Goal: Task Accomplishment & Management: Complete application form

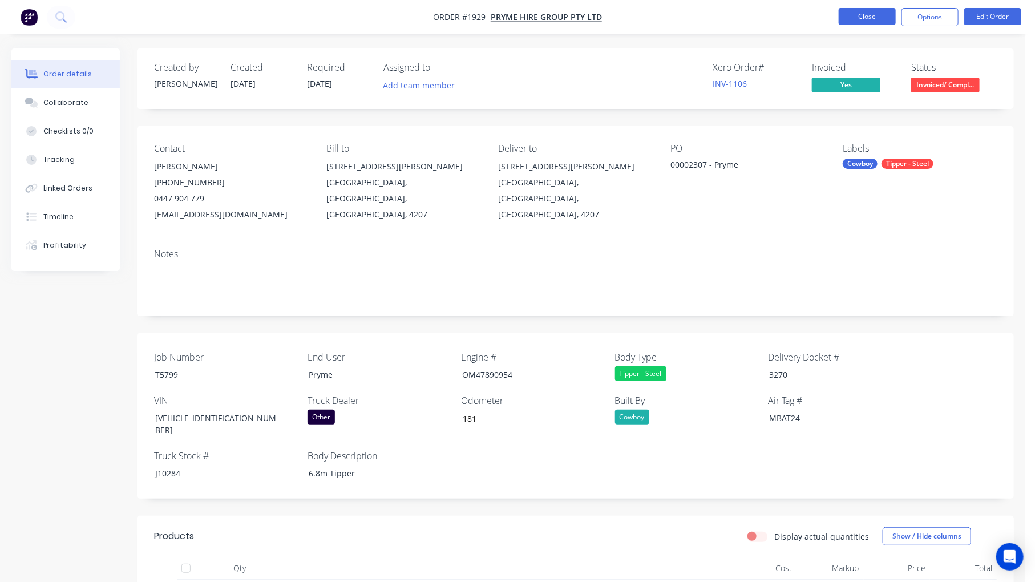
click at [869, 18] on button "Close" at bounding box center [866, 16] width 57 height 17
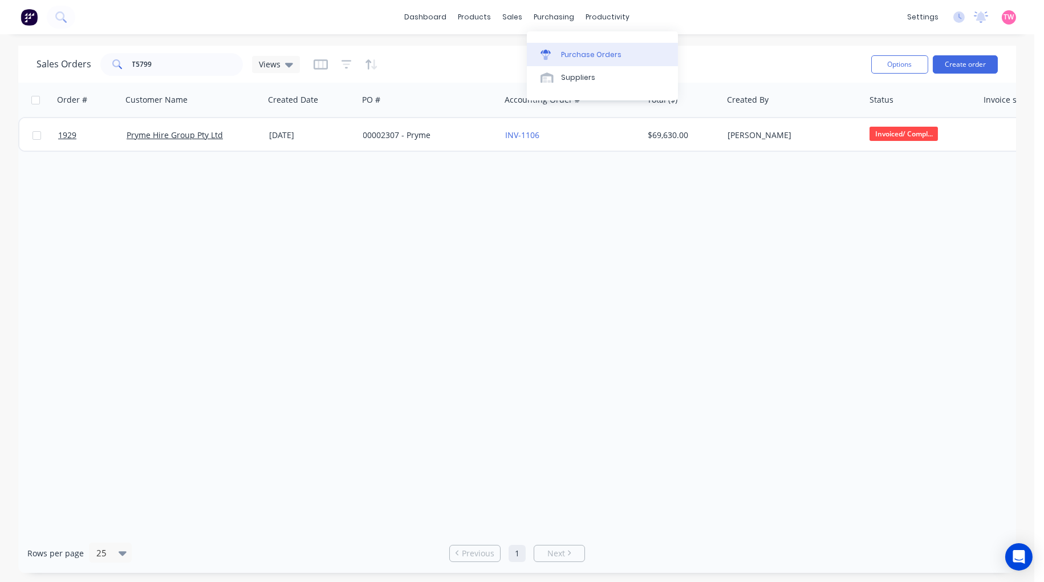
click at [584, 50] on div "Purchase Orders" at bounding box center [591, 55] width 60 height 10
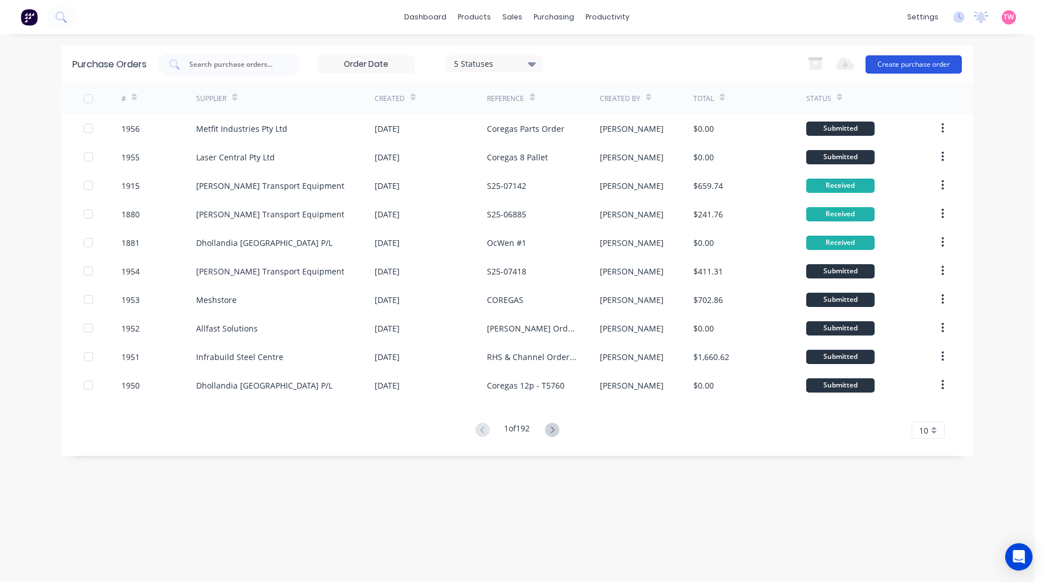
click at [917, 64] on button "Create purchase order" at bounding box center [914, 64] width 96 height 18
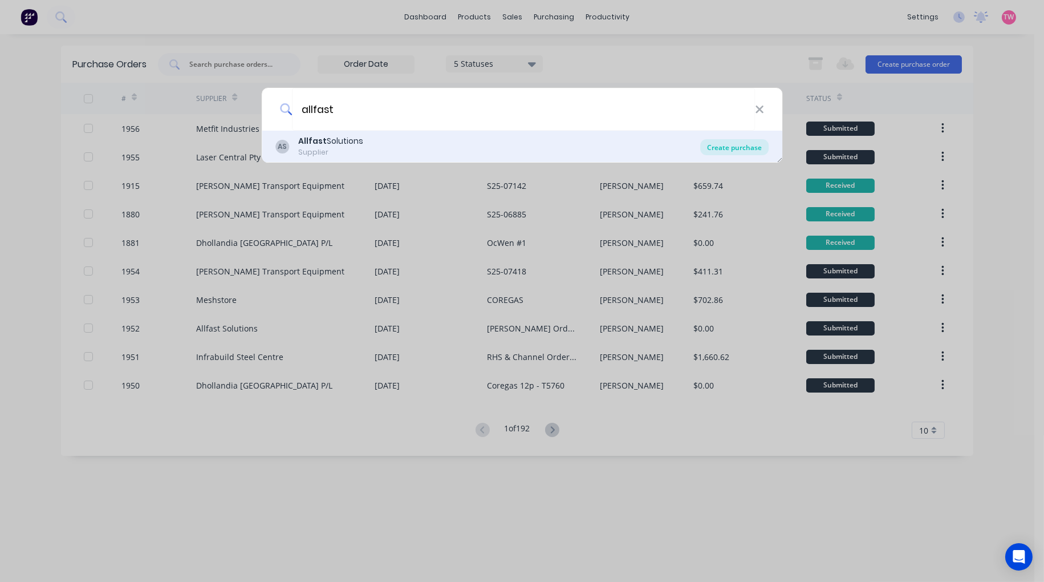
type input "allfast"
click at [728, 148] on div "Create purchase" at bounding box center [734, 147] width 68 height 16
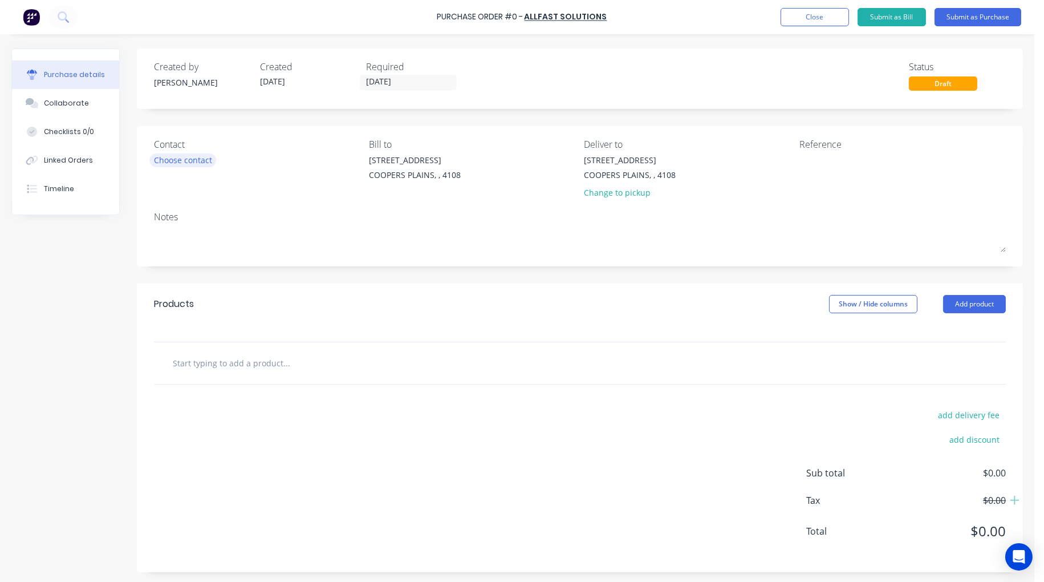
click at [157, 157] on div "Choose contact" at bounding box center [183, 160] width 58 height 12
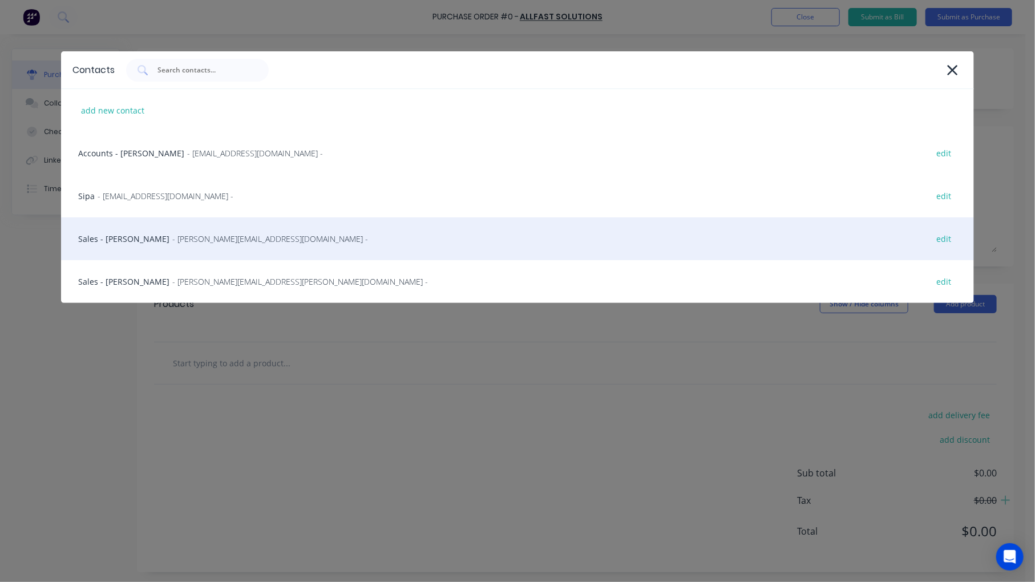
click at [130, 245] on div "Sales - [PERSON_NAME] - [PERSON_NAME][EMAIL_ADDRESS][DOMAIN_NAME] - edit" at bounding box center [517, 238] width 913 height 43
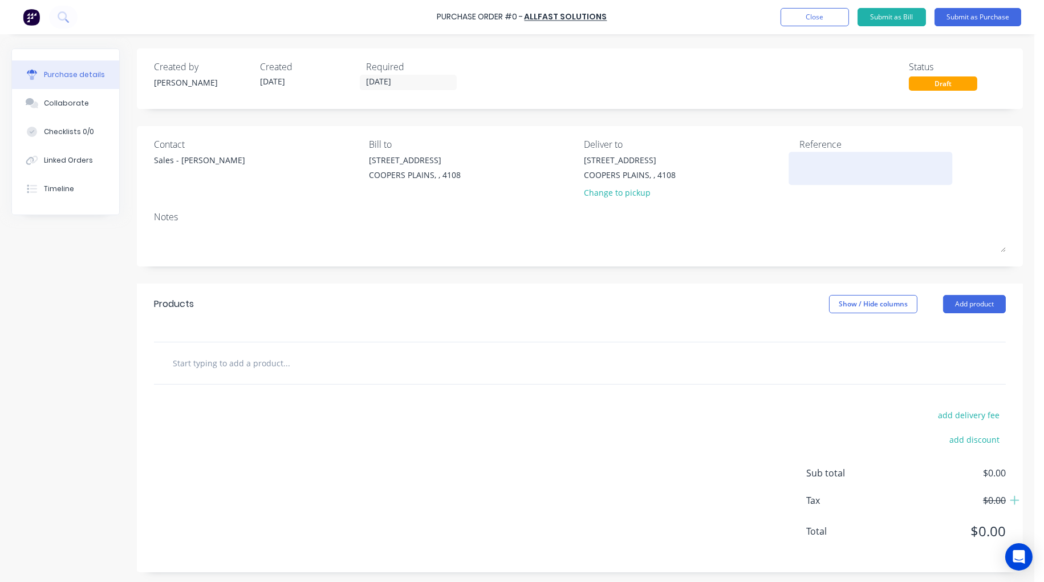
click at [864, 159] on textarea at bounding box center [871, 167] width 143 height 26
type textarea "QUOTE 22"
type textarea "x"
type textarea "QUOTE 228"
type textarea "x"
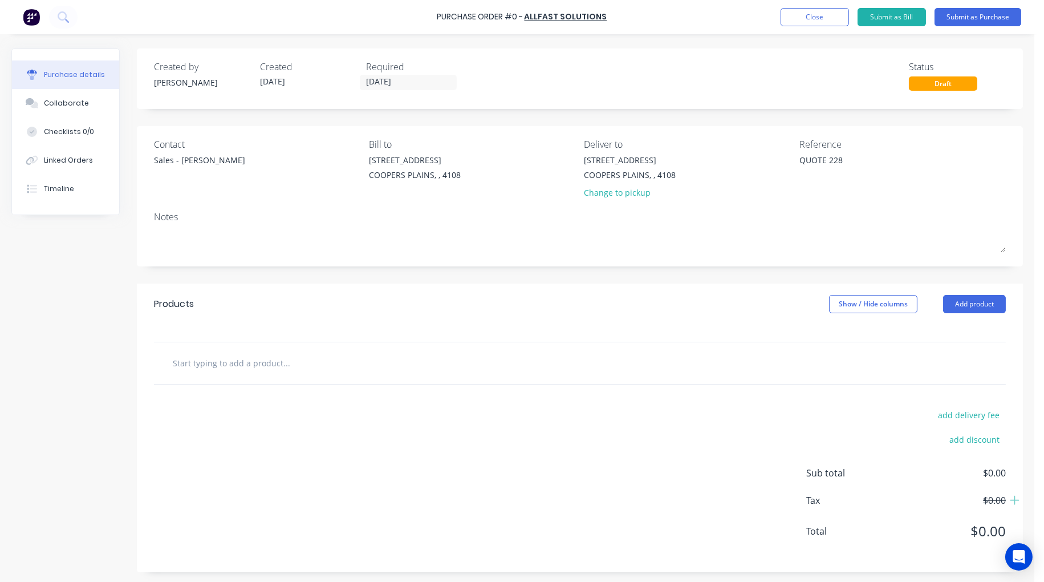
type textarea "QUOTE 2288"
type textarea "x"
type textarea "QUOTE 22880"
type textarea "x"
type textarea "QUOTE 228803"
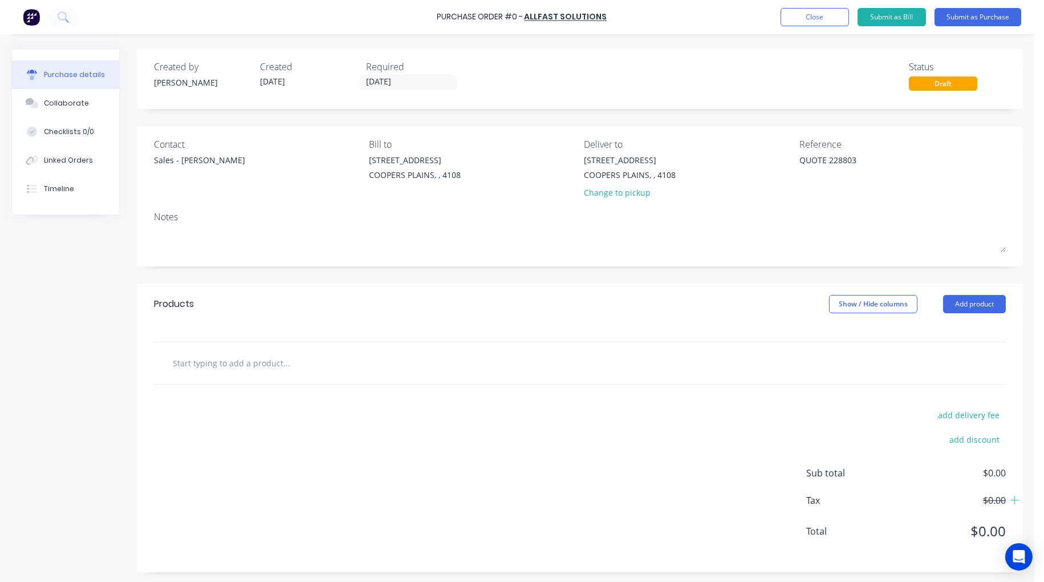
type textarea "x"
type textarea "QUOTE 228803"
click at [344, 368] on input "text" at bounding box center [286, 362] width 228 height 23
type textarea "x"
type input "S"
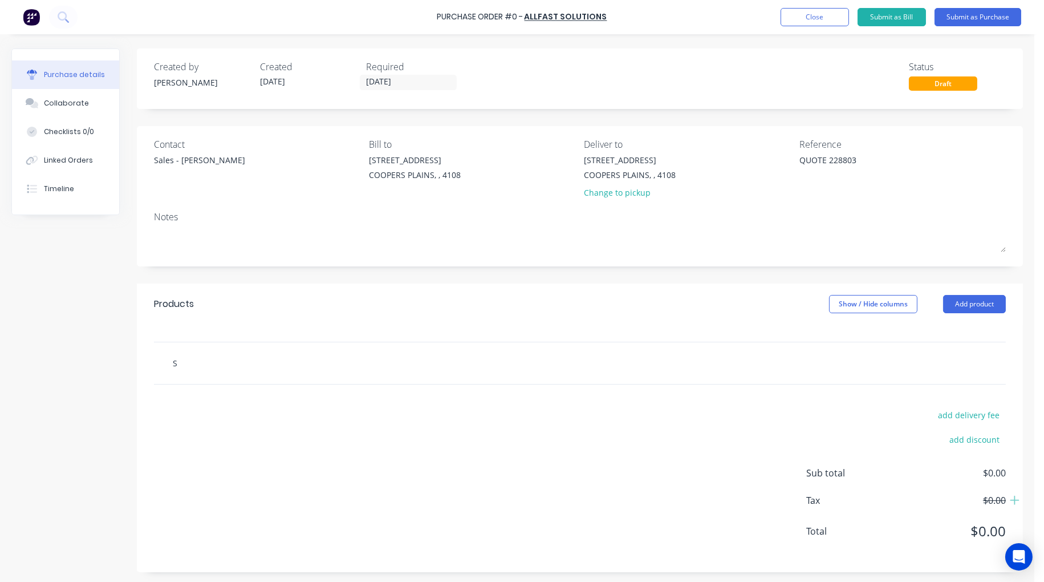
type textarea "x"
type input "Su"
type textarea "x"
type input "Sup"
type textarea "x"
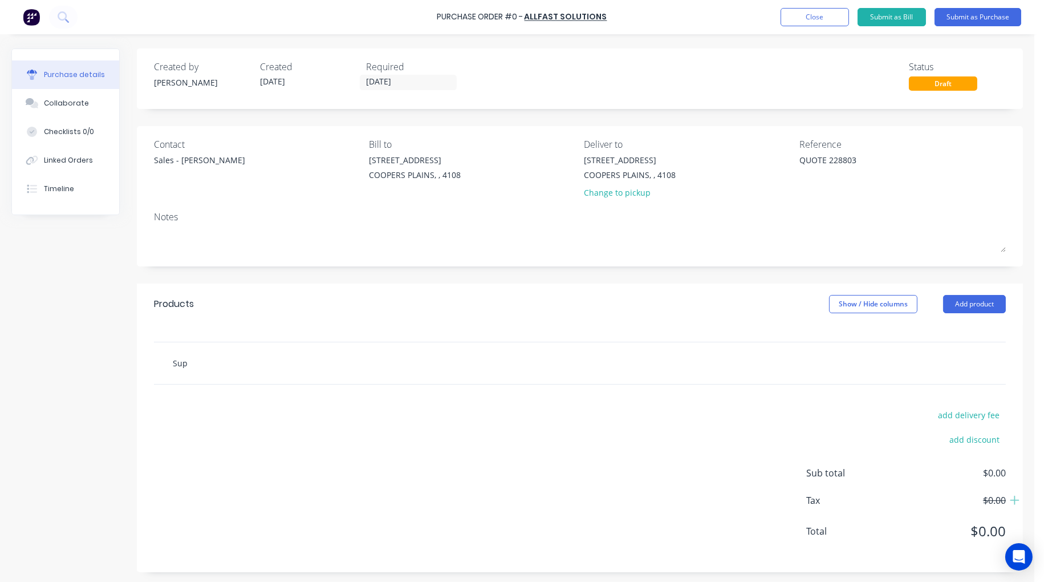
type input "Supp"
type textarea "x"
type input "Suppl"
type textarea "x"
type input "Supply"
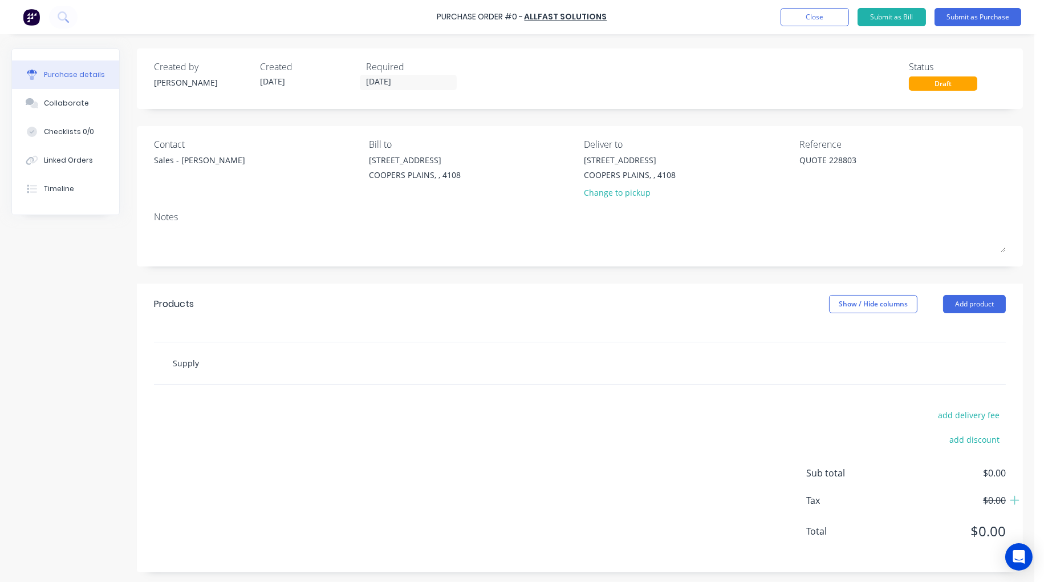
type textarea "x"
type input "Supply"
type textarea "x"
type input "Supply s"
type textarea "x"
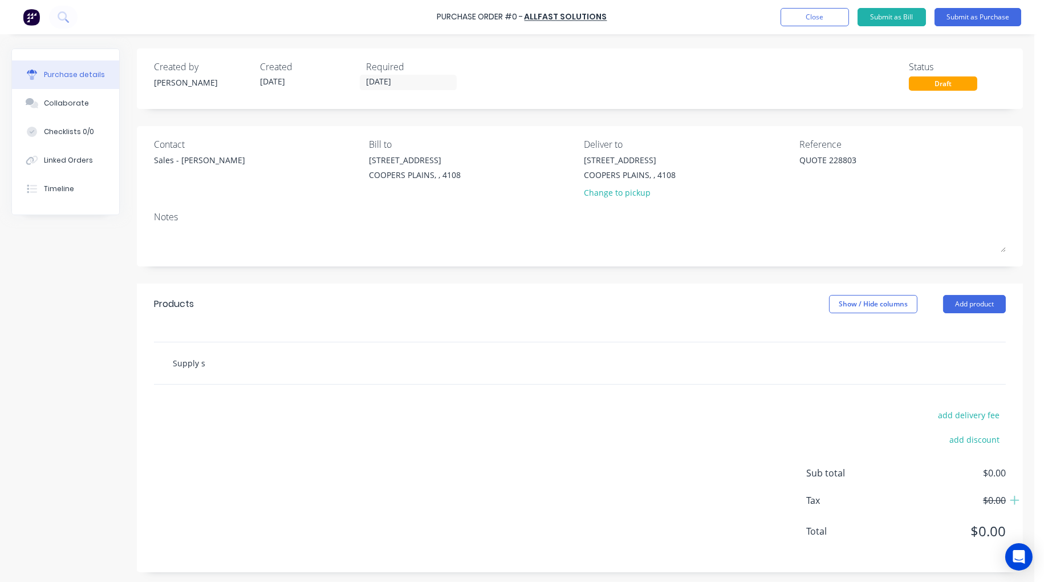
type input "Supply sl"
type textarea "x"
type input "Supply sll"
type textarea "x"
type input "Supply sl"
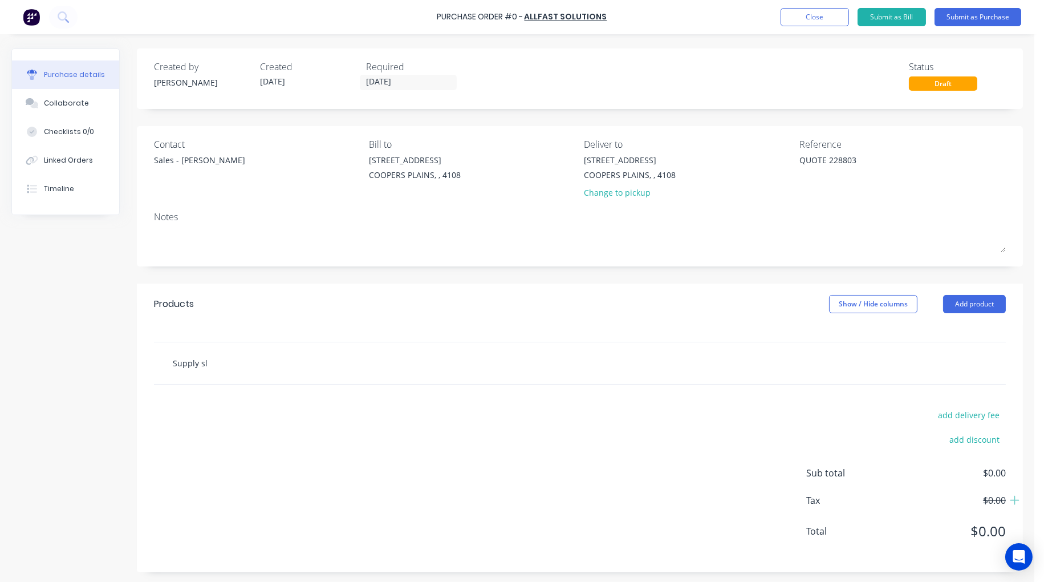
type textarea "x"
type input "Supply s"
type textarea "x"
type input "Supply"
type textarea "x"
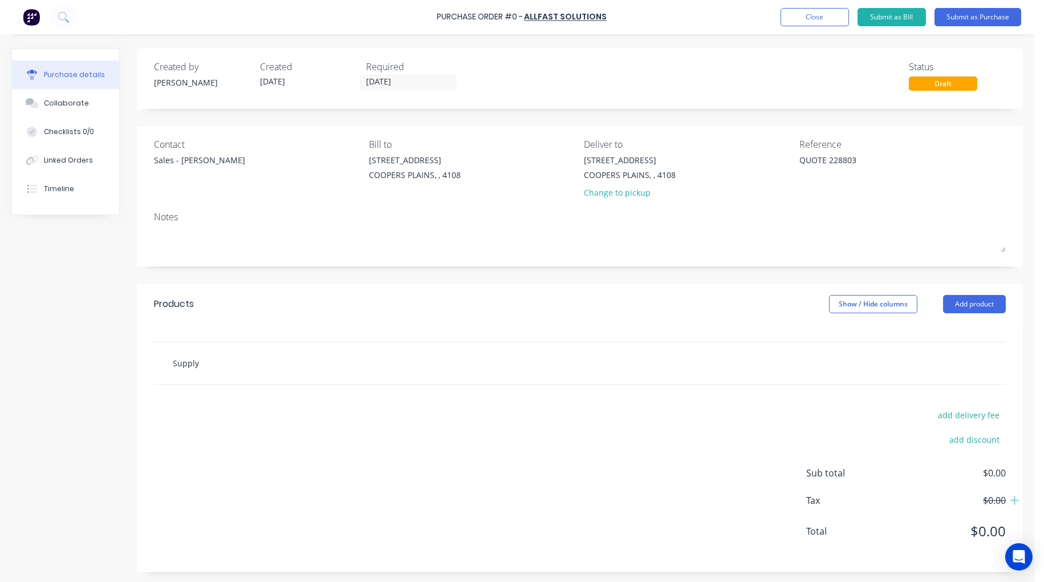
type input "Supply a"
type textarea "x"
type input "Supply al"
type textarea "x"
type input "Supply all"
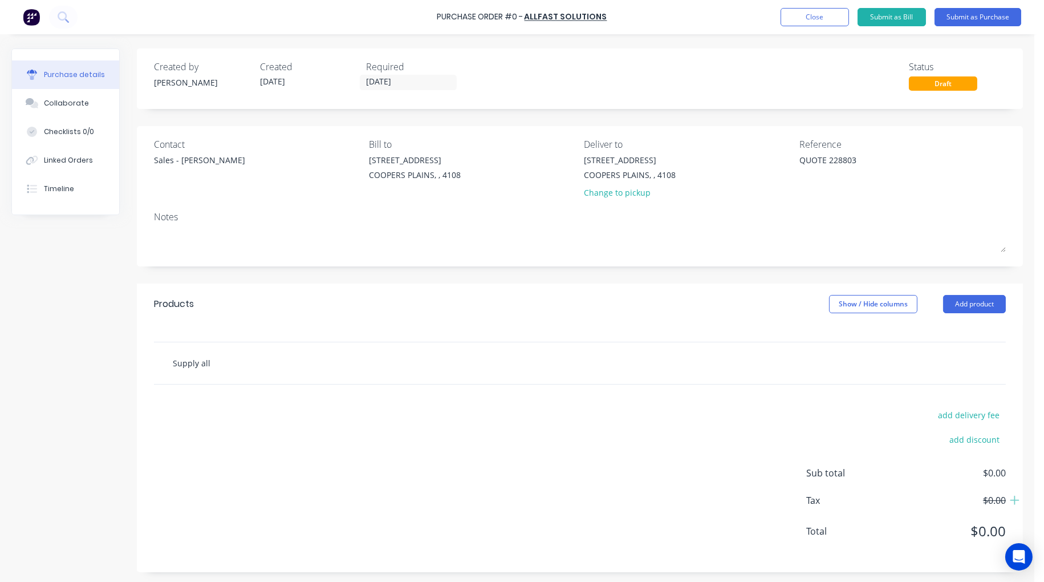
type textarea "x"
type input "Supply all"
type textarea "x"
type input "Supply all pa"
type textarea "x"
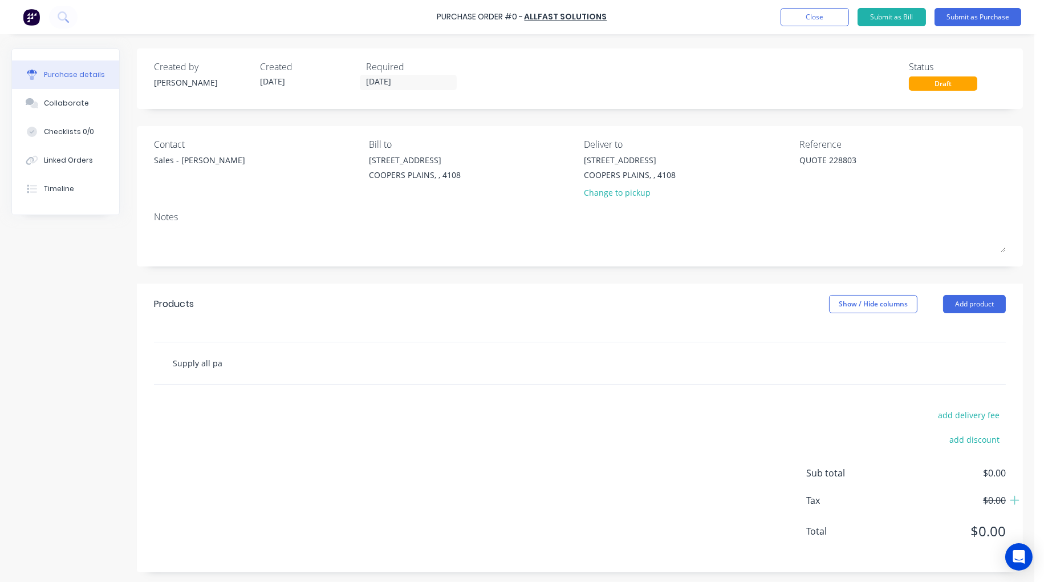
type input "Supply all par"
type textarea "x"
type input "Supply all part"
type textarea "x"
type input "Supply all parts"
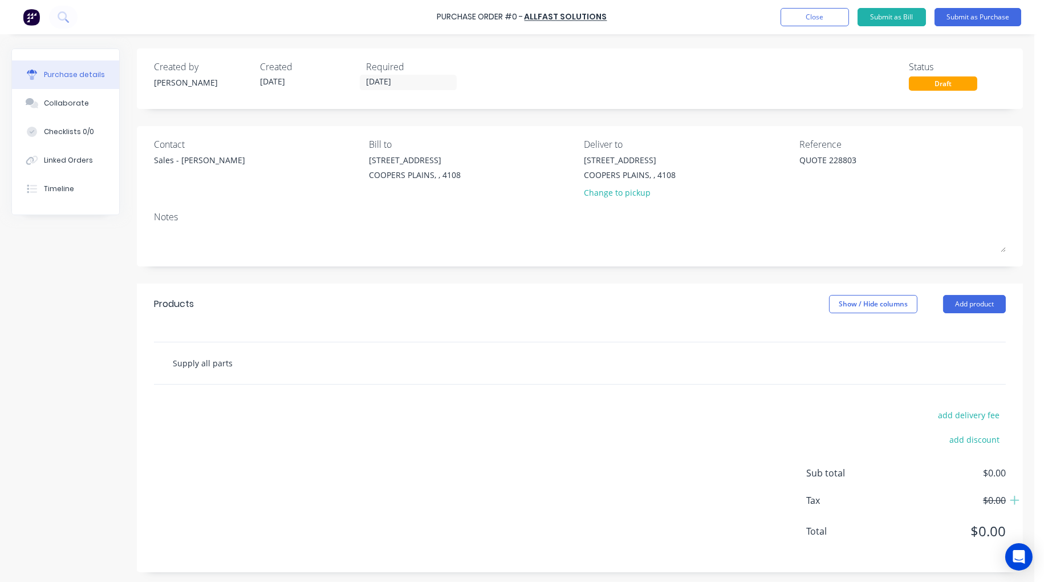
type textarea "x"
type input "Supply all parts"
type textarea "x"
type input "Supply all parts p"
type textarea "x"
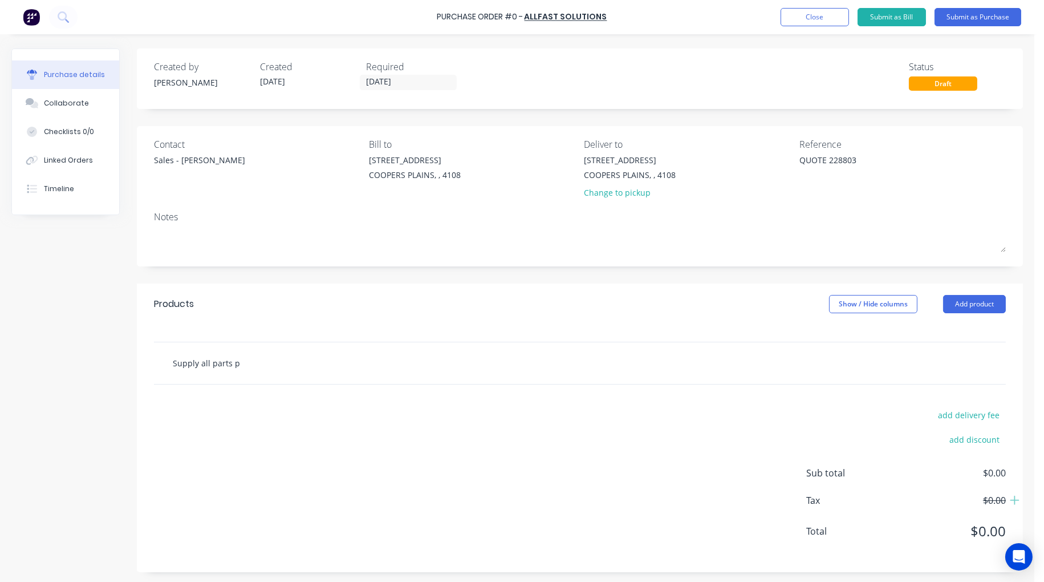
type input "Supply all parts pe"
type textarea "x"
type input "Supply all parts per"
type textarea "x"
type input "Supply all parts per"
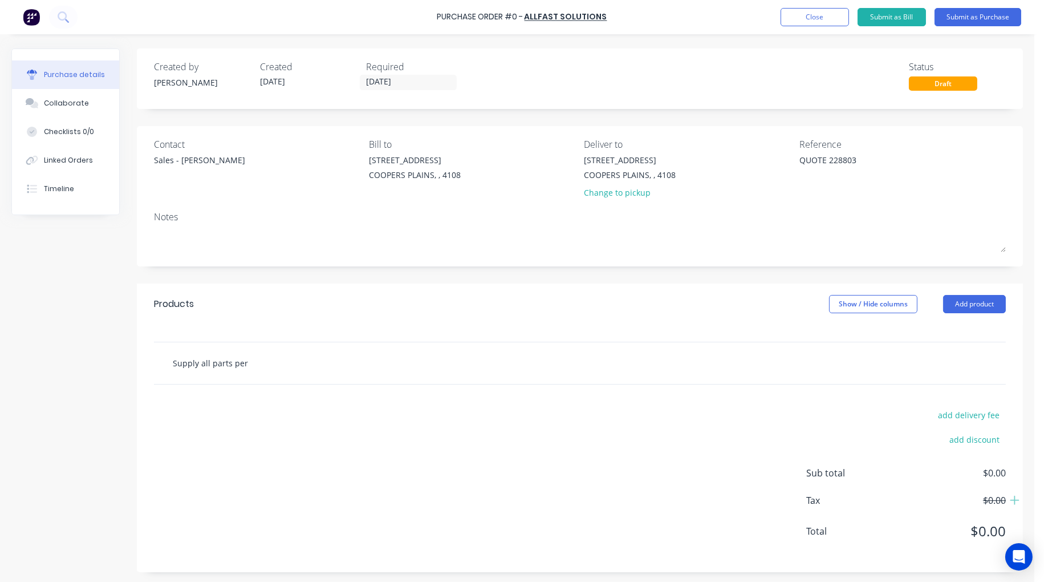
type textarea "x"
type input "Supply all parts per Q"
type textarea "x"
type input "Supply all parts per QU"
type textarea "x"
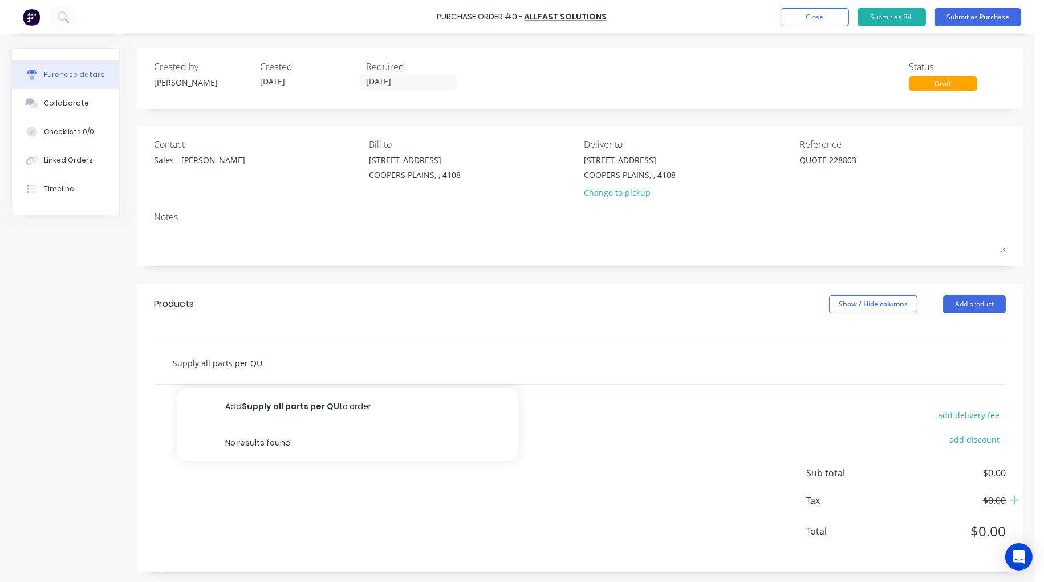
type input "Supply all parts per QU"
type textarea "x"
type input "Supply all parts per QU 2"
type textarea "x"
type input "Supply all parts per QU 22"
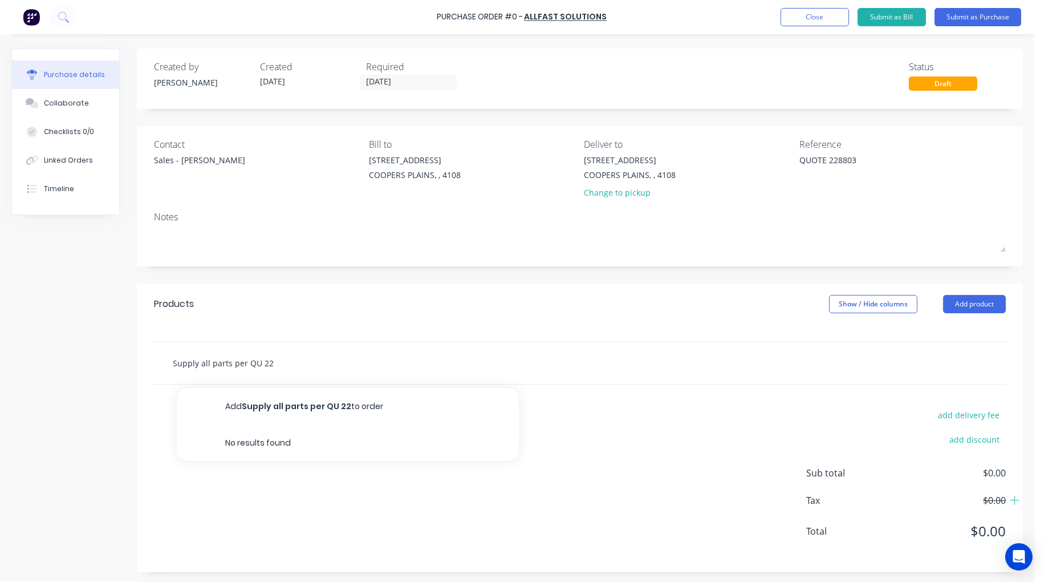
type textarea "x"
type input "Supply all parts per QU 228"
type textarea "x"
type input "Supply all parts per QU 2288"
type textarea "x"
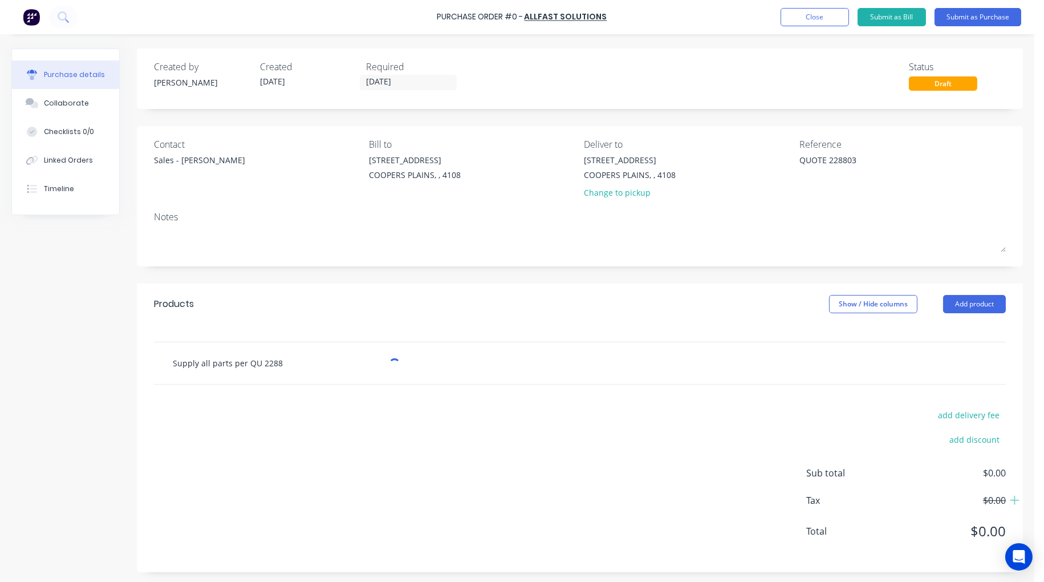
type input "Supply all parts per QU 22880"
type textarea "x"
type input "Supply all parts per QU 228803"
type textarea "x"
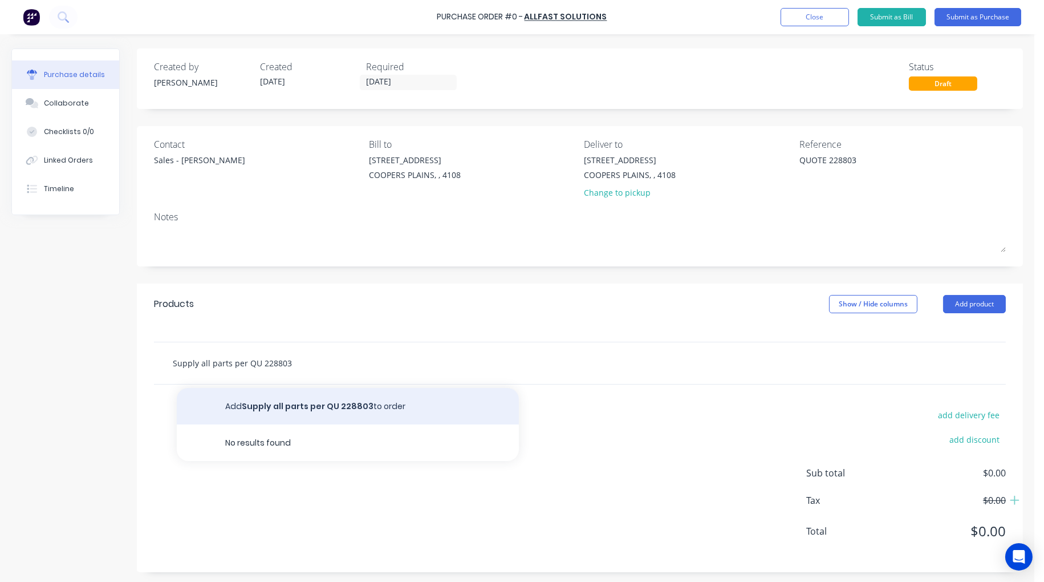
type input "Supply all parts per QU 228803"
click at [316, 402] on button "Add Supply all parts per QU 228803 to order" at bounding box center [348, 406] width 342 height 37
type textarea "x"
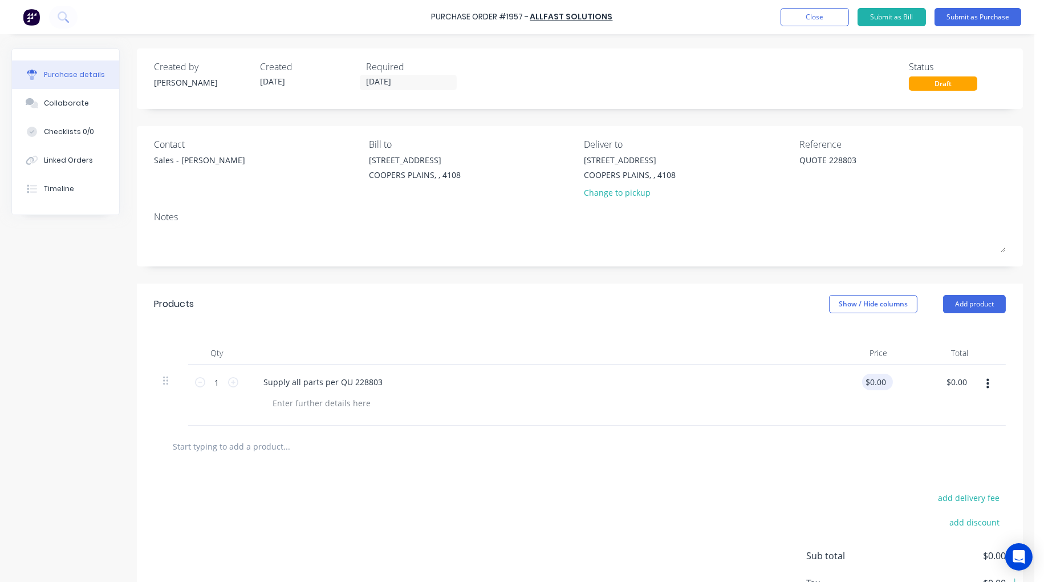
type textarea "x"
type input "0.0000"
click at [873, 379] on input "0.0000" at bounding box center [875, 382] width 26 height 17
click at [873, 379] on input "0.0000" at bounding box center [873, 382] width 31 height 17
type textarea "x"
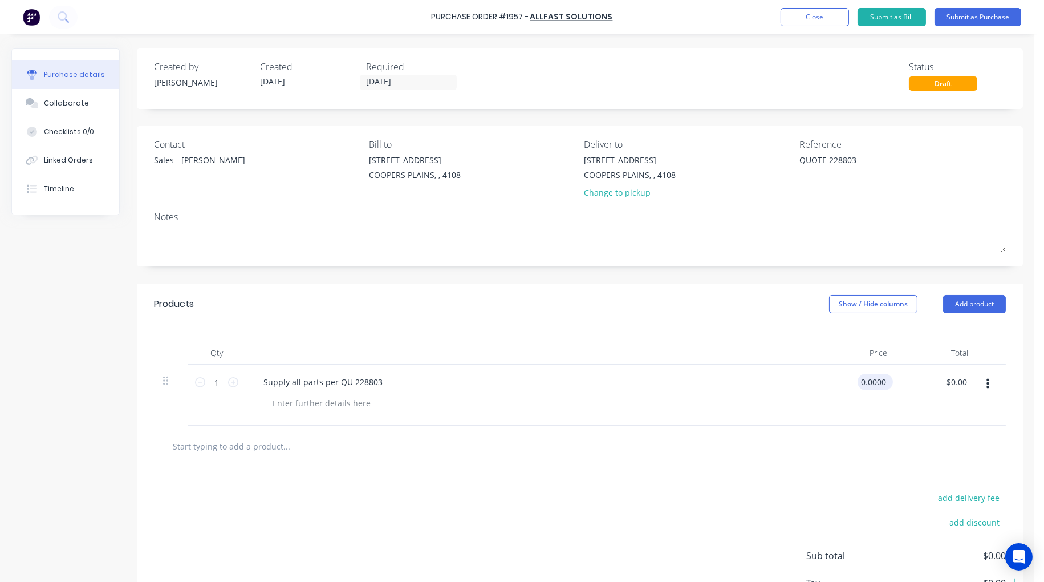
click at [873, 379] on input "0.0000" at bounding box center [873, 382] width 31 height 17
type input "2436.43"
type textarea "x"
type input "$2,436.43"
type input "2436.43"
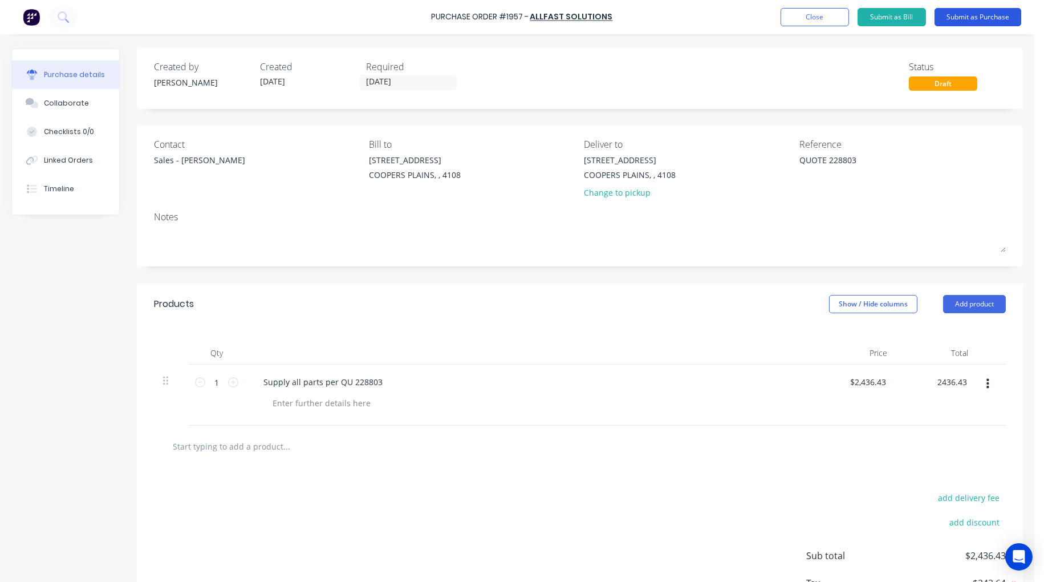
type textarea "x"
type input "$2,436.43"
click at [985, 11] on button "Submit as Purchase" at bounding box center [978, 17] width 87 height 18
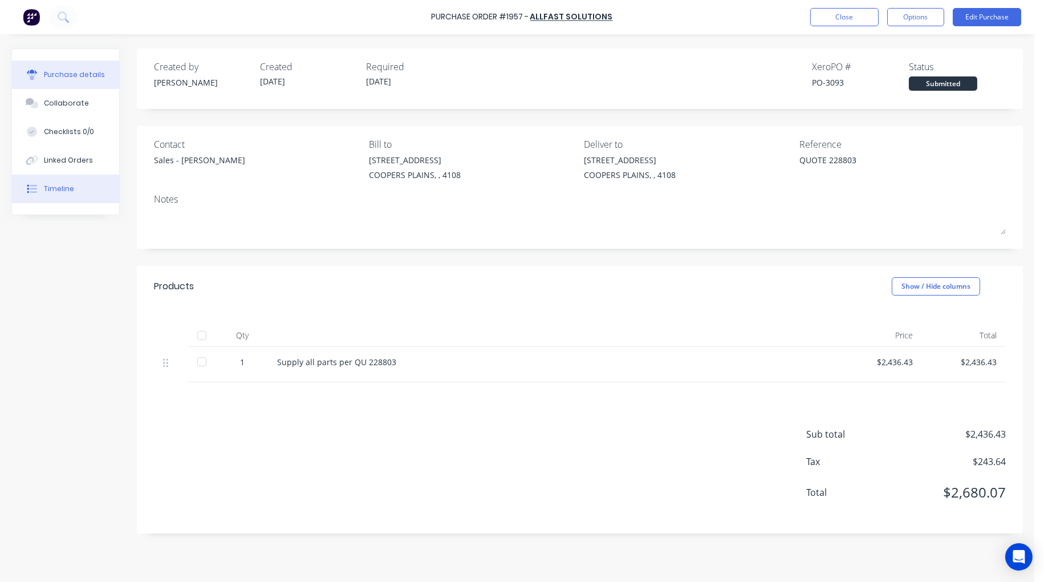
click at [54, 190] on div "Timeline" at bounding box center [59, 189] width 30 height 10
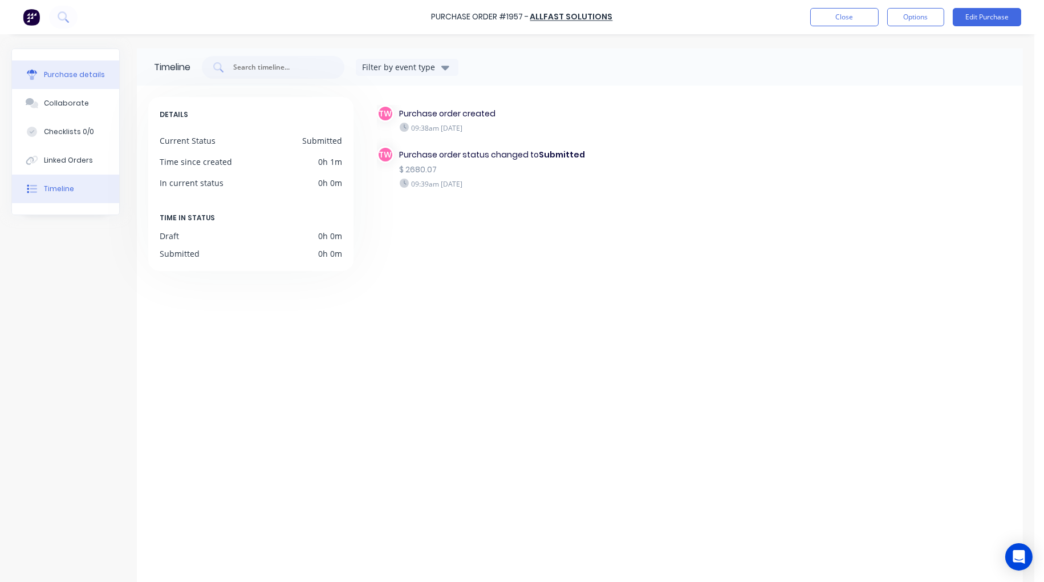
click at [59, 76] on div "Purchase details" at bounding box center [74, 75] width 61 height 10
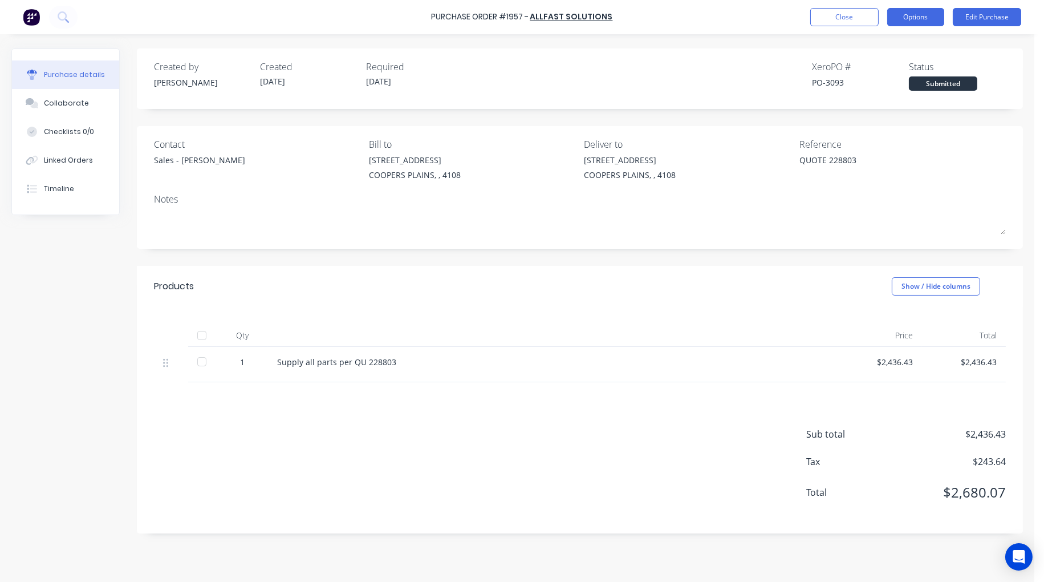
click at [917, 18] on button "Options" at bounding box center [915, 17] width 57 height 18
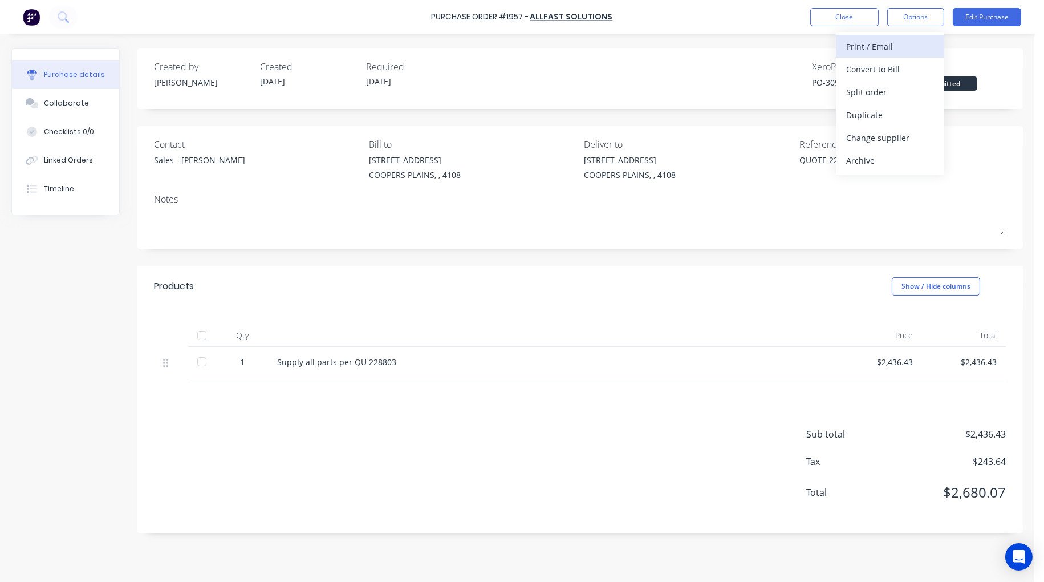
click at [890, 49] on div "Print / Email" at bounding box center [890, 46] width 88 height 17
click at [893, 70] on div "With pricing" at bounding box center [890, 69] width 88 height 17
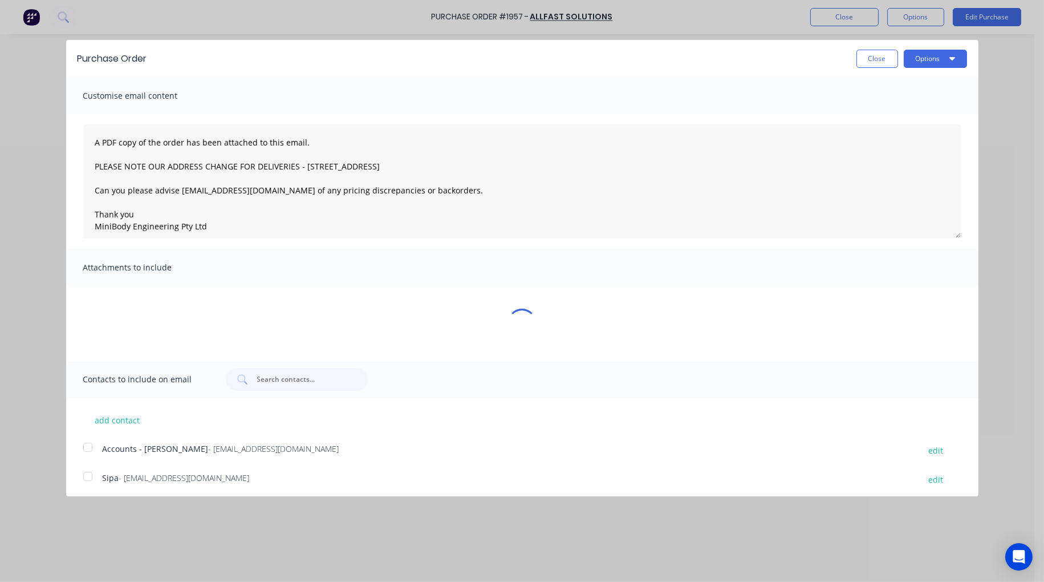
type textarea "x"
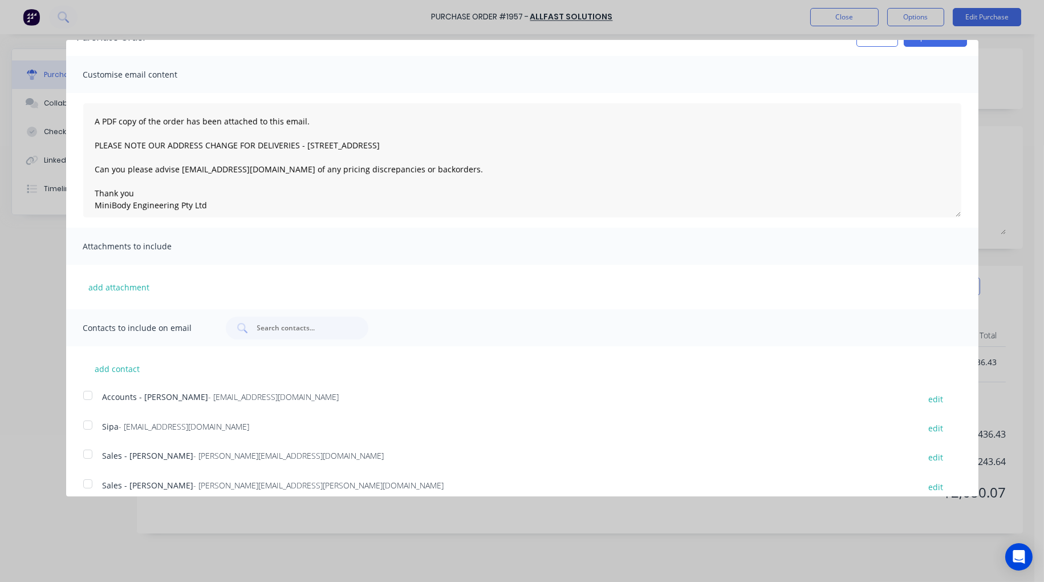
scroll to position [33, 0]
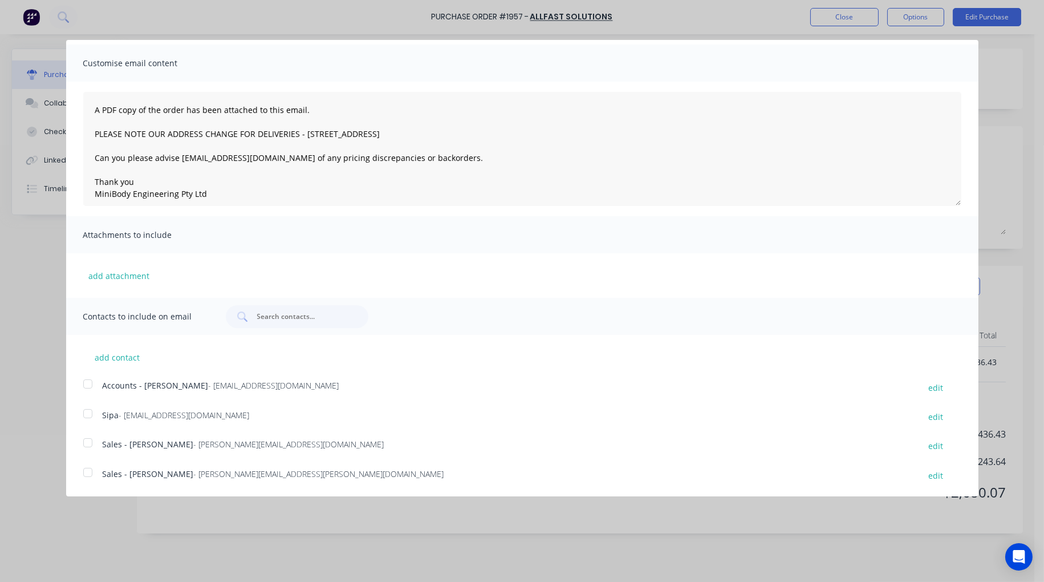
click at [84, 443] on div at bounding box center [87, 442] width 23 height 23
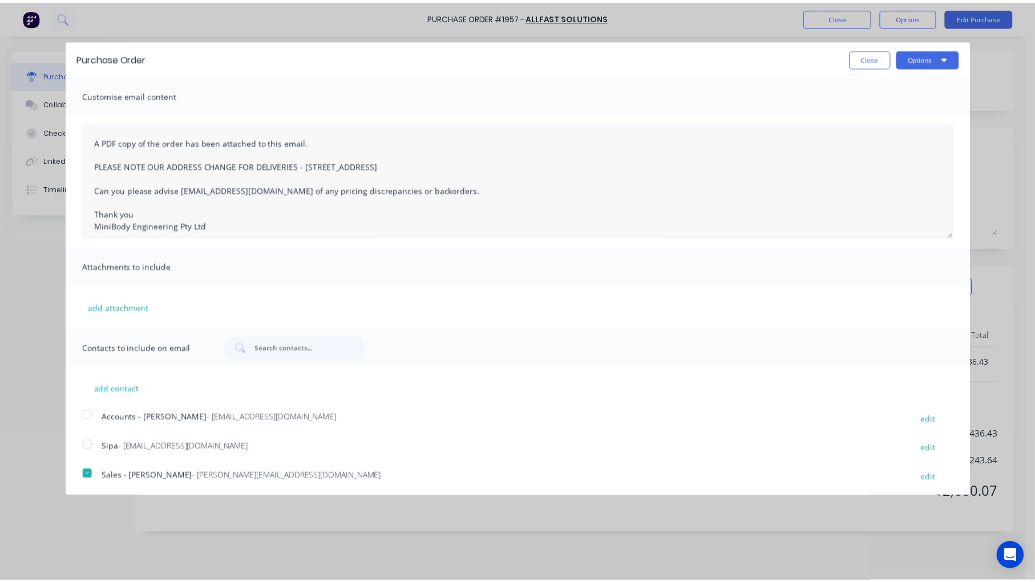
scroll to position [0, 0]
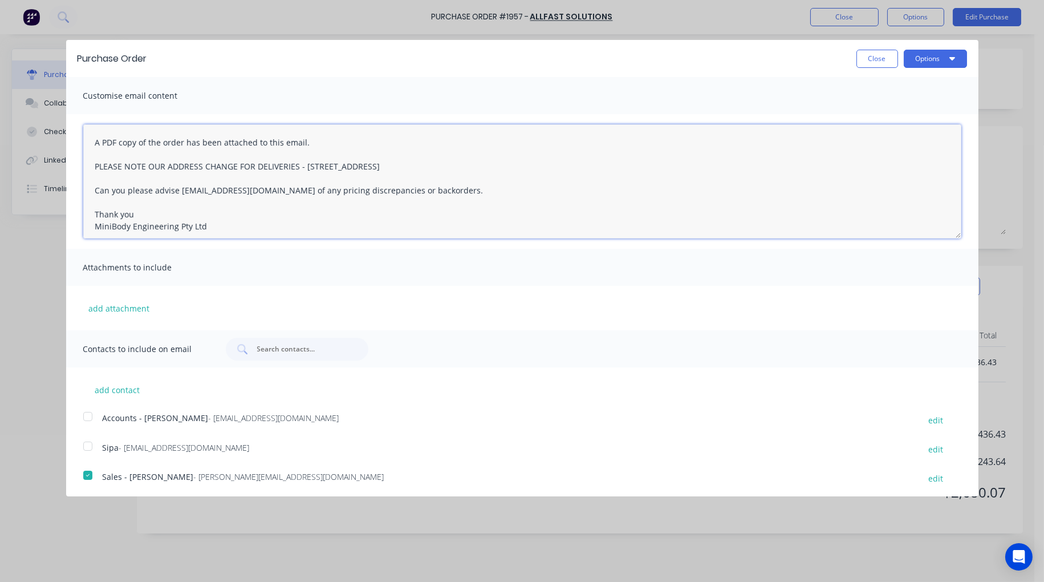
click at [92, 139] on textarea "A PDF copy of the order has been attached to this email. PLEASE NOTE OUR ADDRES…" at bounding box center [522, 181] width 878 height 114
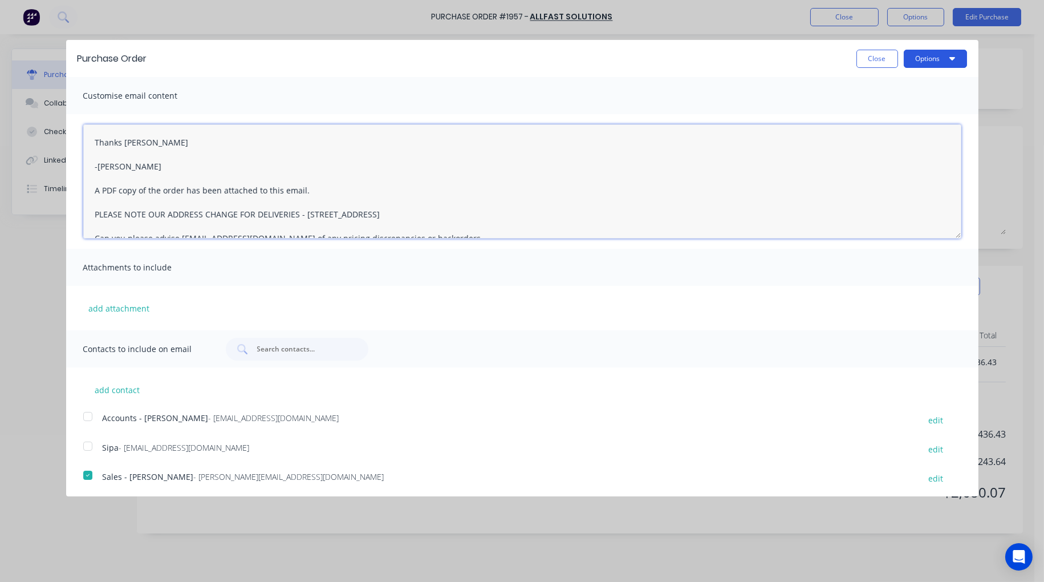
type textarea "Thanks [PERSON_NAME] -[PERSON_NAME] A PDF copy of the order has been attached t…"
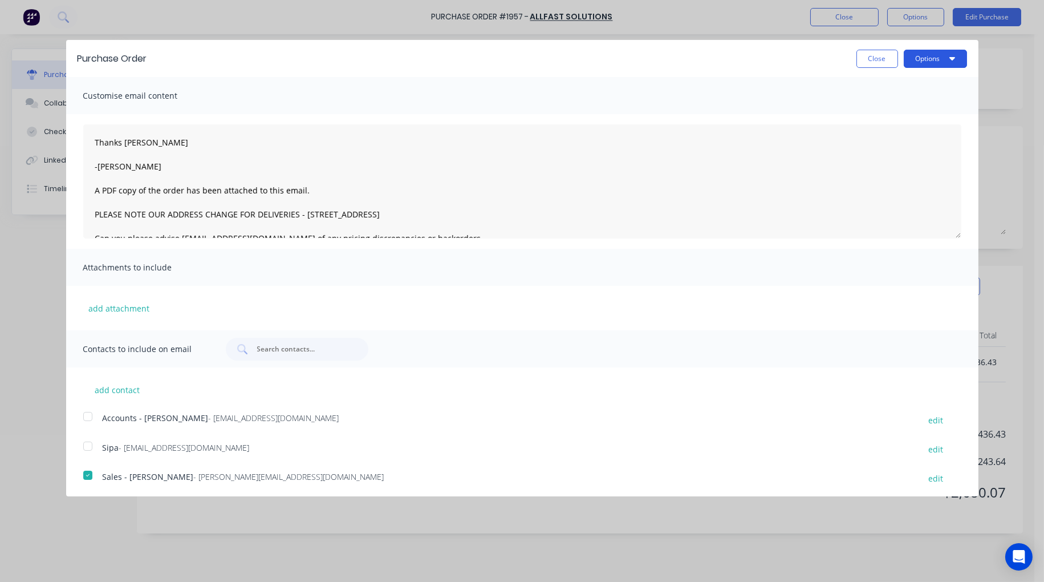
click at [932, 61] on button "Options" at bounding box center [935, 59] width 63 height 18
click at [893, 107] on div "Email" at bounding box center [913, 110] width 88 height 17
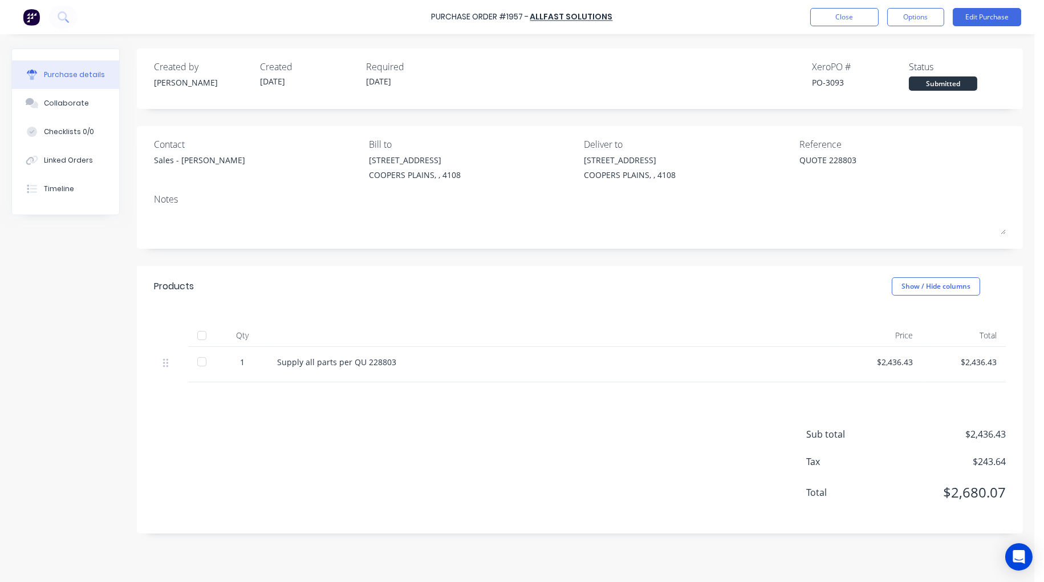
type textarea "x"
click at [853, 18] on button "Close" at bounding box center [844, 17] width 68 height 18
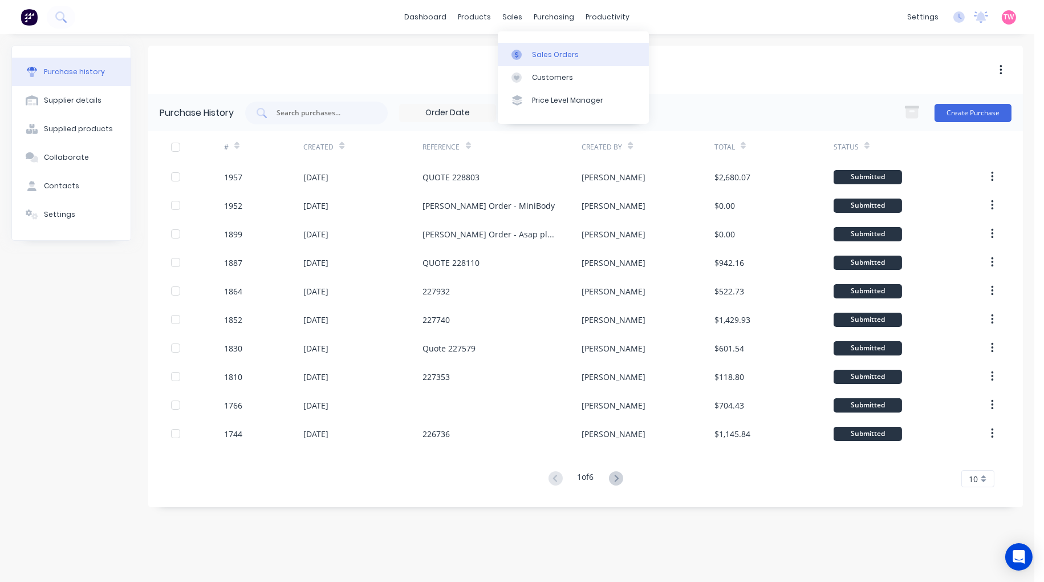
click at [554, 51] on div "Sales Orders" at bounding box center [555, 55] width 47 height 10
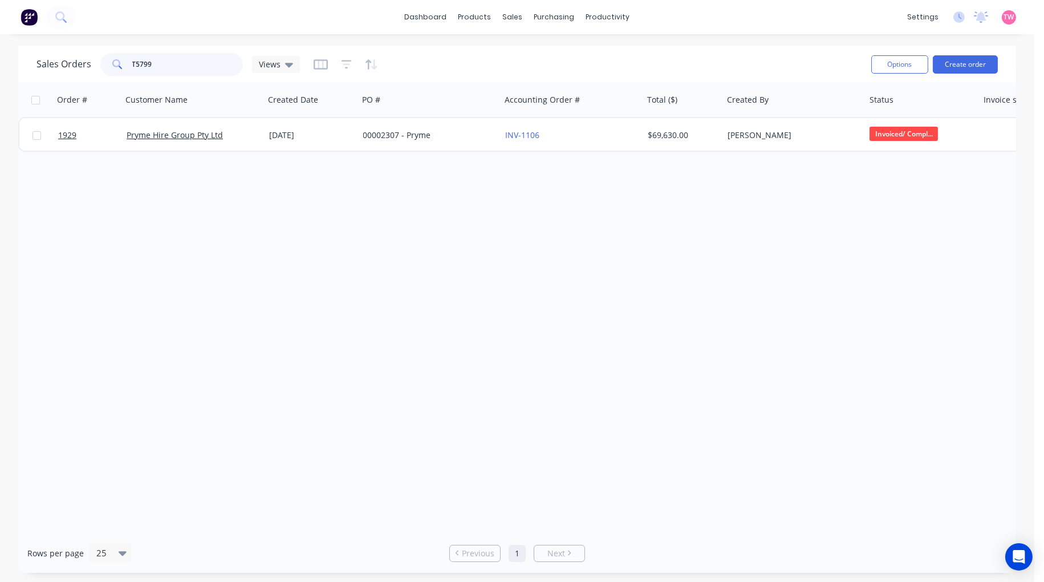
drag, startPoint x: 179, startPoint y: 64, endPoint x: 100, endPoint y: 63, distance: 78.7
click at [100, 63] on div "T5799" at bounding box center [171, 64] width 143 height 23
click at [146, 64] on input "T56891" at bounding box center [187, 64] width 111 height 23
type input "T5691"
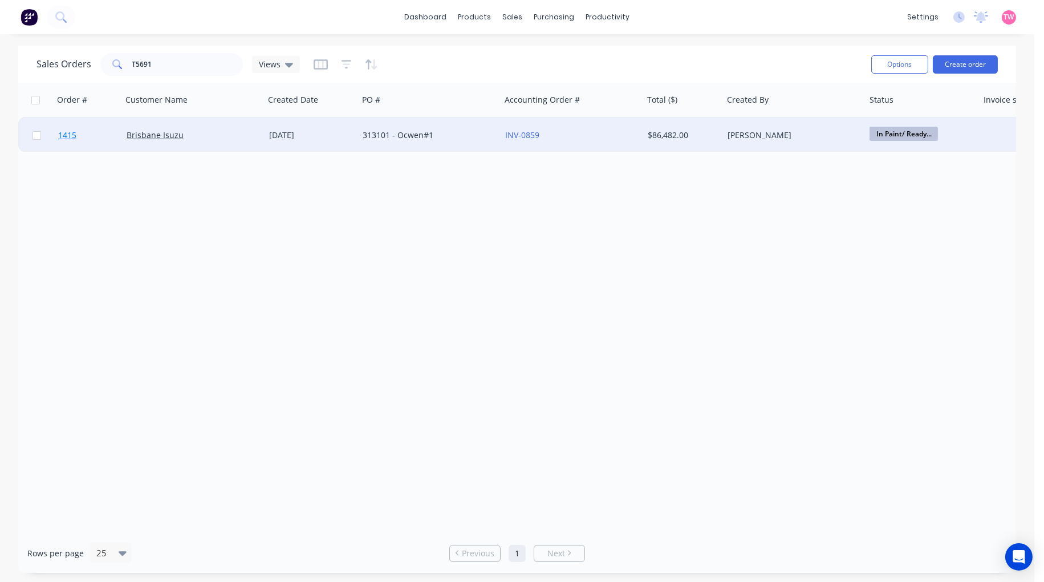
click at [102, 137] on link "1415" at bounding box center [92, 135] width 68 height 34
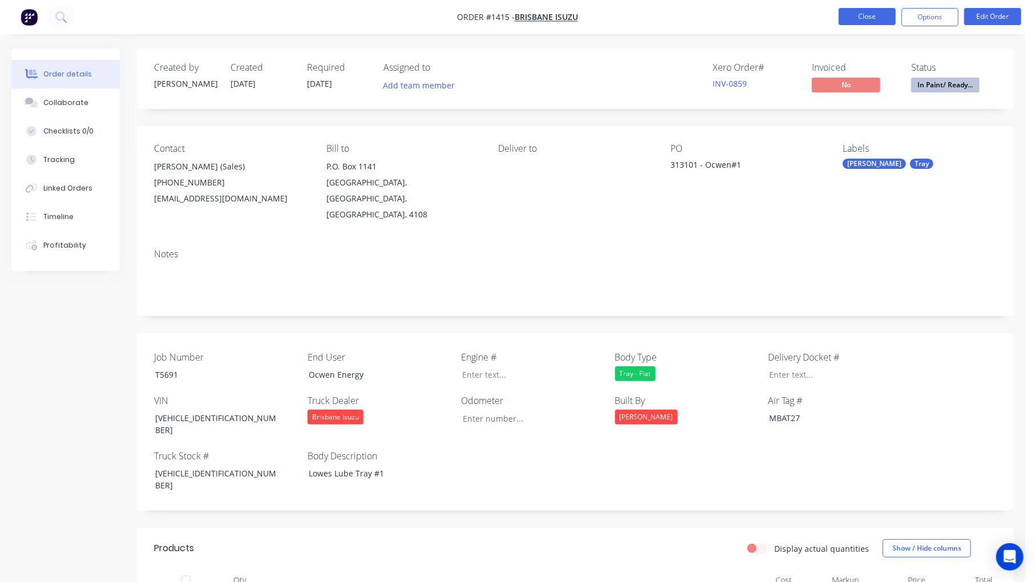
click at [874, 17] on button "Close" at bounding box center [866, 16] width 57 height 17
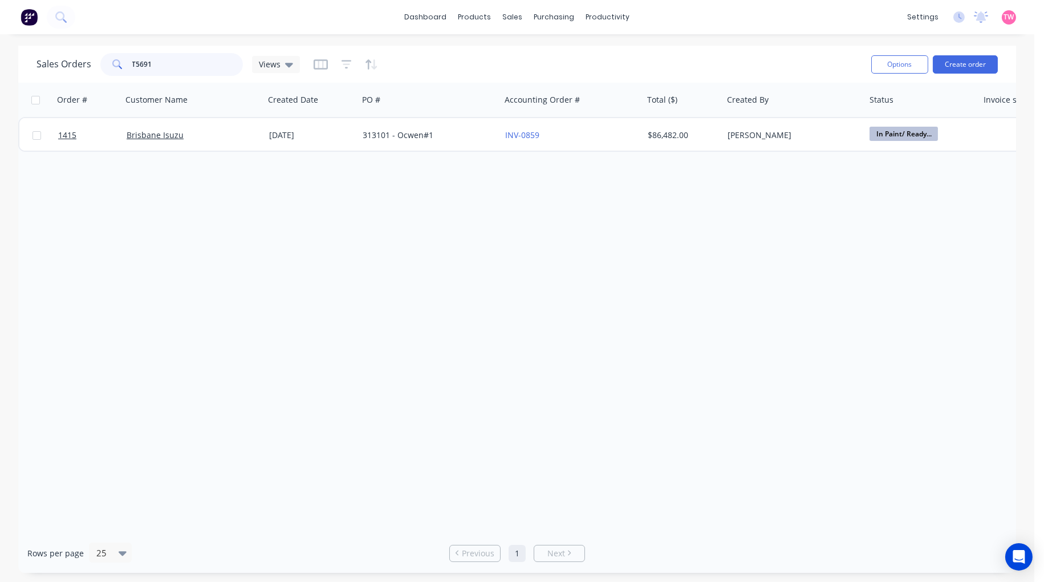
drag, startPoint x: 189, startPoint y: 64, endPoint x: 150, endPoint y: 59, distance: 39.1
click at [150, 59] on input "T5691" at bounding box center [187, 64] width 111 height 23
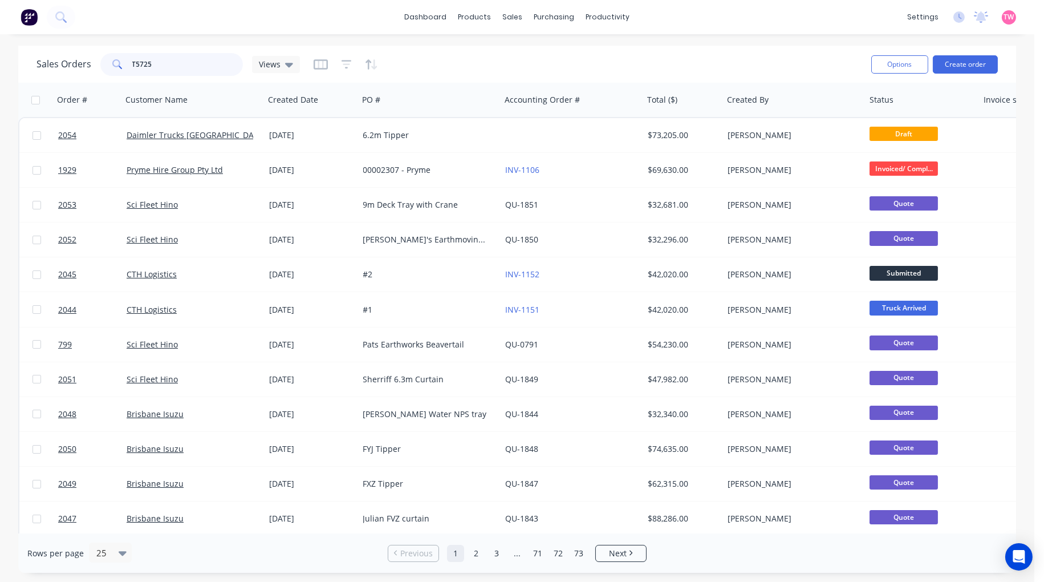
type input "T5725"
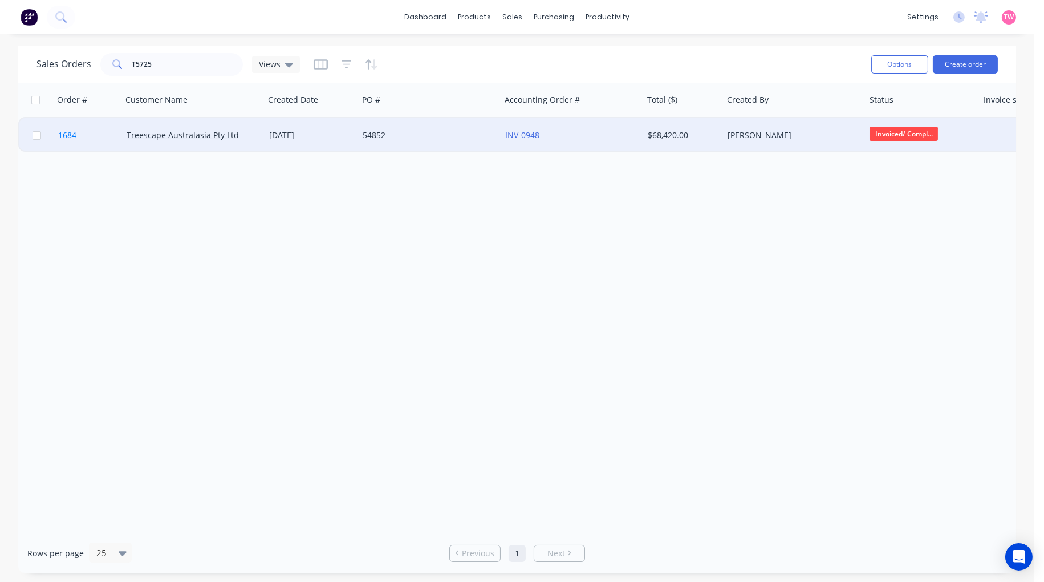
click at [100, 127] on link "1684" at bounding box center [92, 135] width 68 height 34
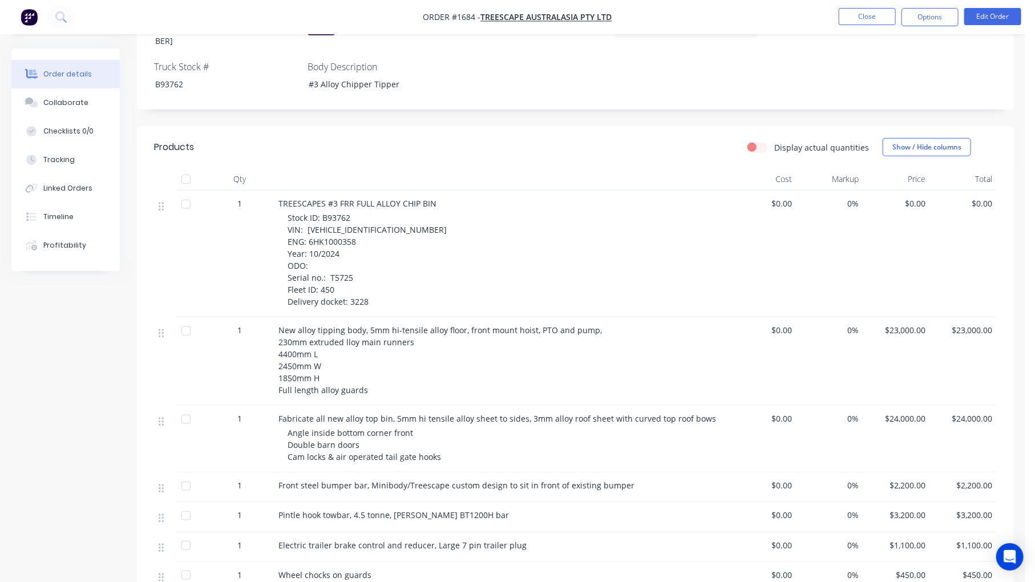
scroll to position [739, 0]
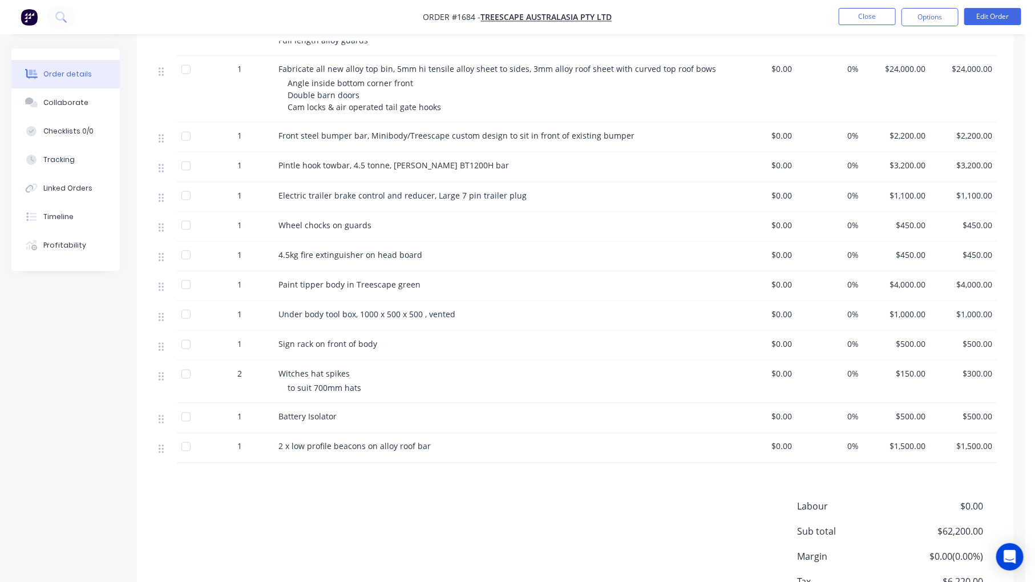
click at [797, 78] on div "0%" at bounding box center [830, 89] width 67 height 67
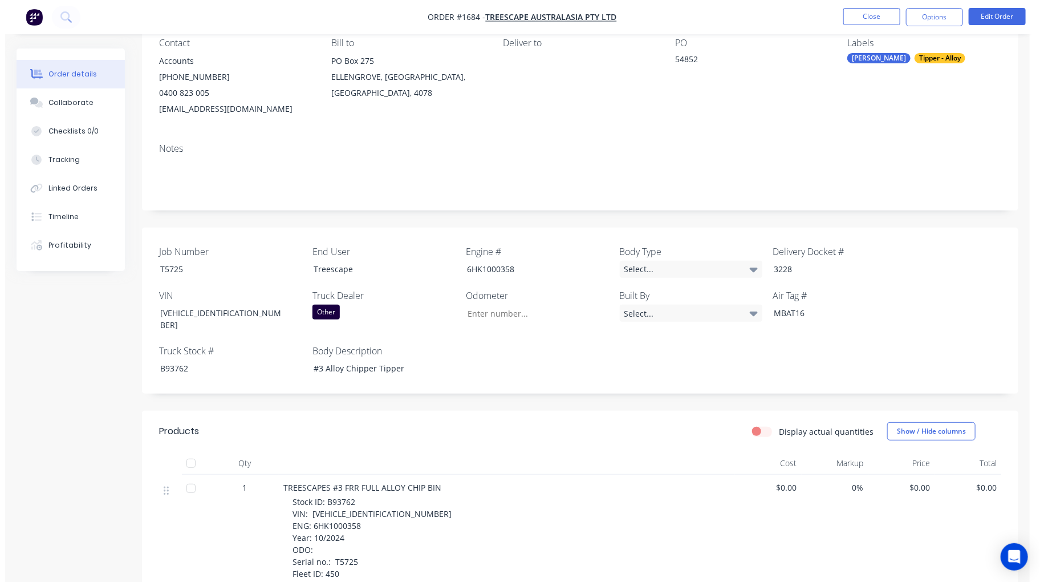
scroll to position [0, 0]
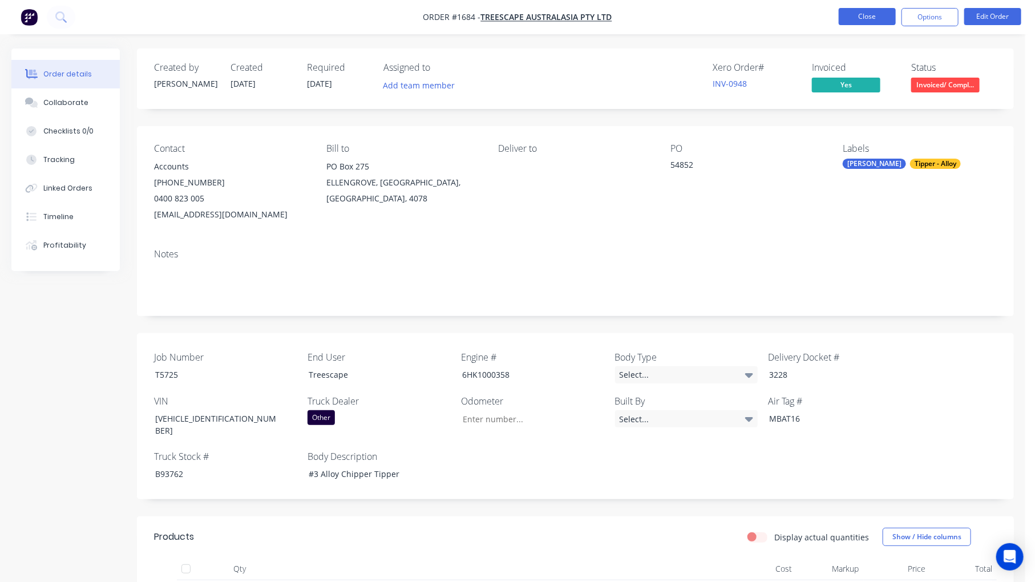
click at [875, 23] on button "Close" at bounding box center [866, 16] width 57 height 17
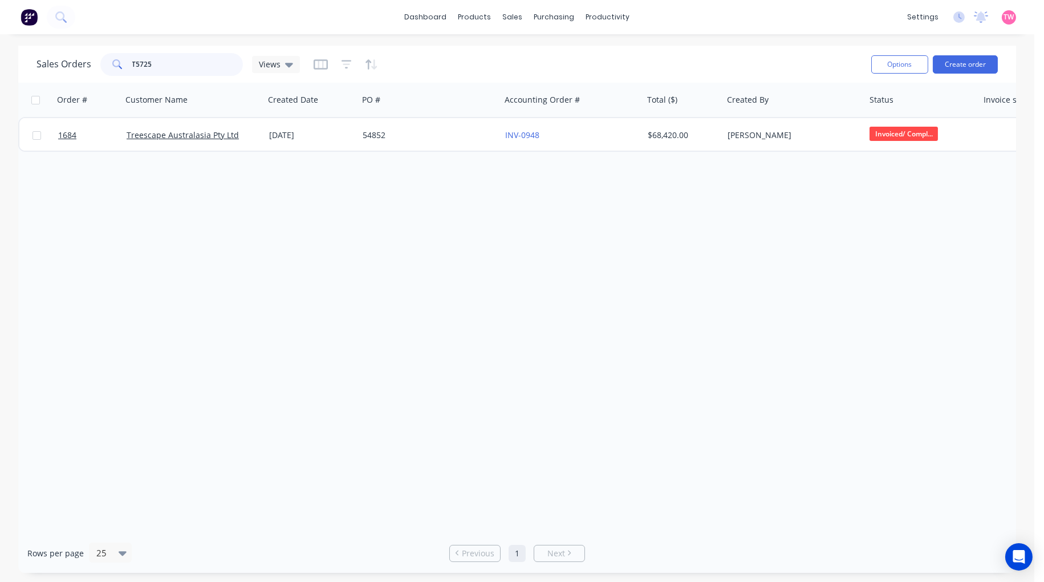
drag, startPoint x: 162, startPoint y: 62, endPoint x: 146, endPoint y: 60, distance: 16.1
click at [146, 60] on input "T5725" at bounding box center [187, 64] width 111 height 23
type input "T5791"
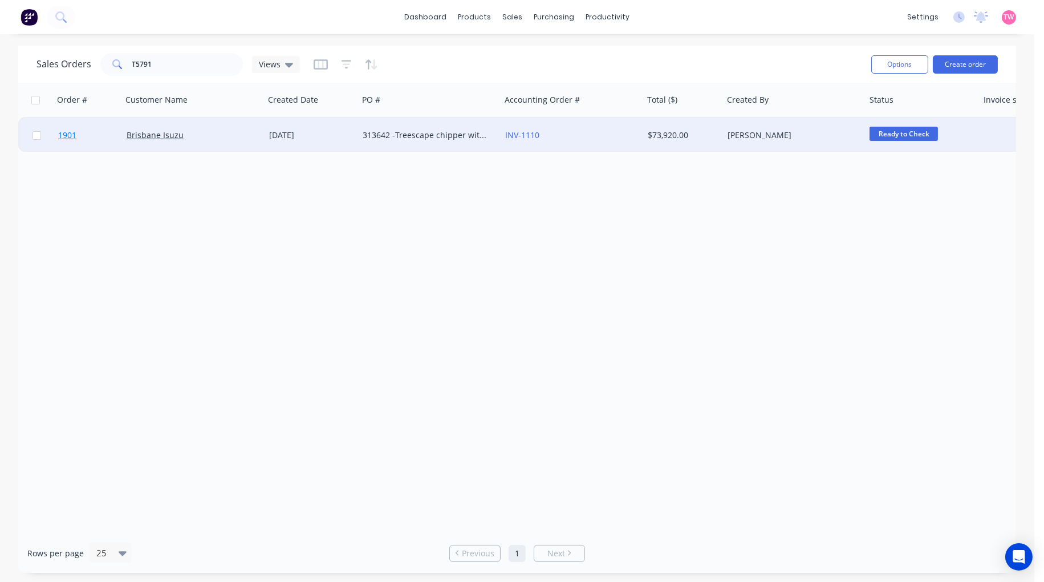
click at [98, 130] on link "1901" at bounding box center [92, 135] width 68 height 34
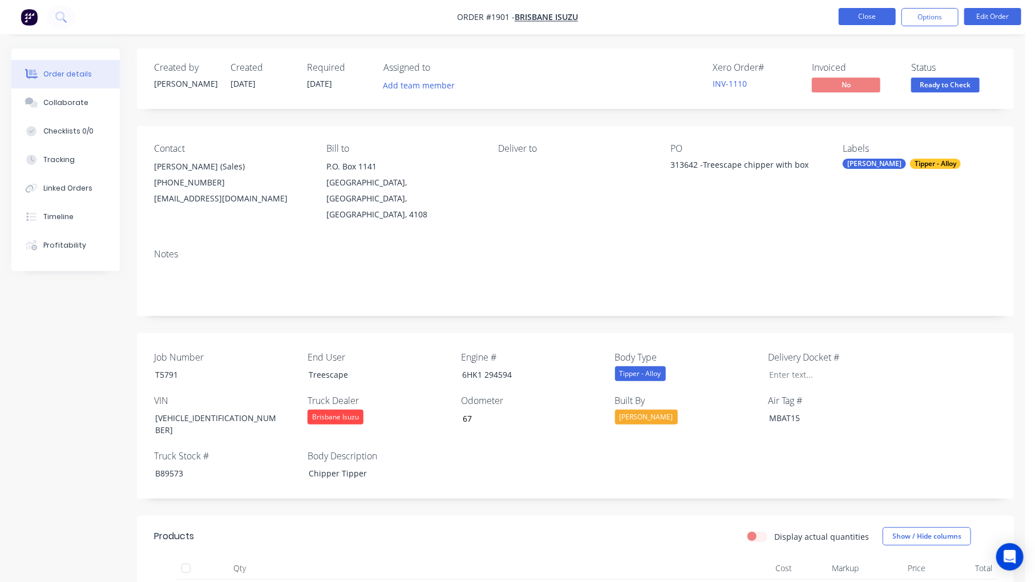
click at [865, 18] on button "Close" at bounding box center [866, 16] width 57 height 17
